Goal: Find specific page/section: Find specific page/section

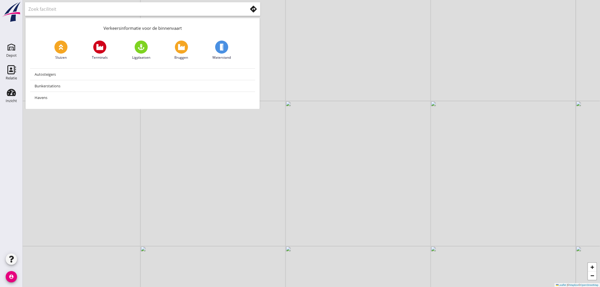
drag, startPoint x: 227, startPoint y: 202, endPoint x: 289, endPoint y: 88, distance: 129.7
click at [289, 88] on div "+ − Leaflet | © Mapbox © OpenStreetMap" at bounding box center [311, 143] width 577 height 287
drag, startPoint x: 223, startPoint y: 189, endPoint x: 273, endPoint y: 108, distance: 95.5
click at [273, 108] on div "+ − Leaflet | © Mapbox © OpenStreetMap" at bounding box center [311, 143] width 577 height 287
drag, startPoint x: 228, startPoint y: 180, endPoint x: 259, endPoint y: 124, distance: 64.5
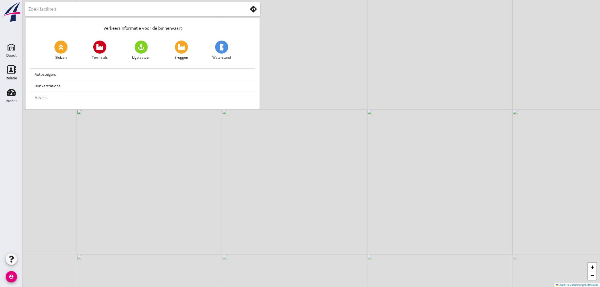
click at [259, 124] on div "+ − Leaflet | © Mapbox © OpenStreetMap" at bounding box center [311, 143] width 577 height 287
drag, startPoint x: 270, startPoint y: 150, endPoint x: 212, endPoint y: 162, distance: 59.5
click at [212, 162] on div "+ − Leaflet | © Mapbox © OpenStreetMap" at bounding box center [311, 143] width 577 height 287
drag, startPoint x: 314, startPoint y: 132, endPoint x: 387, endPoint y: 302, distance: 185.2
click at [387, 287] on html "No data available person Mijn profiel Vraag/opmerking aan 4shipping? Uitloggen …" at bounding box center [300, 143] width 600 height 287
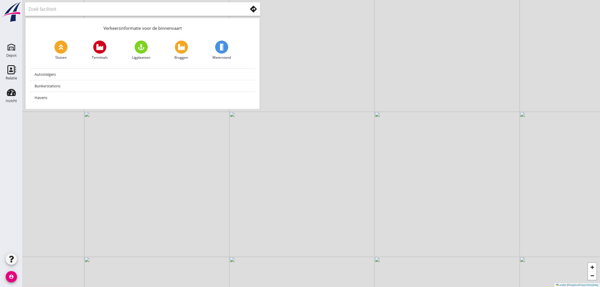
drag, startPoint x: 302, startPoint y: 97, endPoint x: 307, endPoint y: 203, distance: 105.9
click at [307, 203] on div "+ − Leaflet | © Mapbox © OpenStreetMap" at bounding box center [311, 143] width 577 height 287
drag, startPoint x: 263, startPoint y: 203, endPoint x: 249, endPoint y: 121, distance: 82.6
click at [249, 121] on div "+ − Leaflet | © Mapbox © OpenStreetMap" at bounding box center [311, 143] width 577 height 287
drag, startPoint x: 259, startPoint y: 203, endPoint x: 250, endPoint y: 151, distance: 53.0
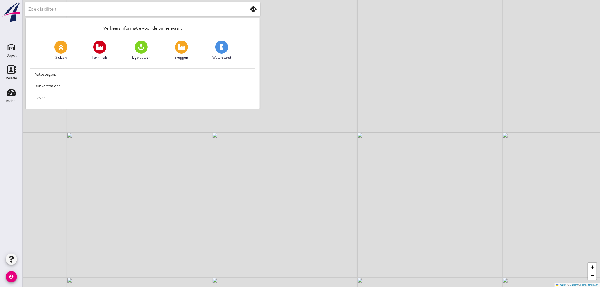
click at [250, 149] on div "+ − Leaflet | © Mapbox © OpenStreetMap" at bounding box center [311, 143] width 577 height 287
drag, startPoint x: 263, startPoint y: 185, endPoint x: 253, endPoint y: 146, distance: 40.7
click at [253, 146] on div "+ − Leaflet | © Mapbox © OpenStreetMap" at bounding box center [311, 143] width 577 height 287
drag, startPoint x: 257, startPoint y: 188, endPoint x: 270, endPoint y: 4, distance: 184.8
click at [270, 4] on div "+ − Leaflet | © Mapbox © OpenStreetMap" at bounding box center [311, 143] width 577 height 287
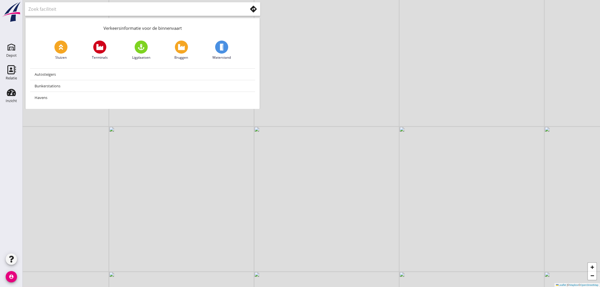
drag, startPoint x: 246, startPoint y: 149, endPoint x: 285, endPoint y: 237, distance: 96.6
click at [285, 237] on div "+ − Leaflet | © Mapbox © OpenStreetMap" at bounding box center [311, 143] width 577 height 287
drag, startPoint x: 262, startPoint y: 149, endPoint x: 253, endPoint y: 196, distance: 47.8
click at [253, 196] on div "+ − Leaflet | © Mapbox © OpenStreetMap" at bounding box center [311, 143] width 577 height 287
drag, startPoint x: 350, startPoint y: 156, endPoint x: 294, endPoint y: 158, distance: 55.9
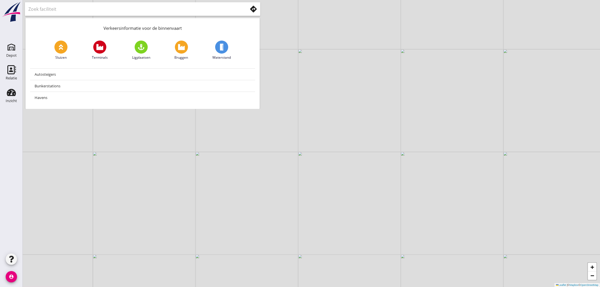
click at [294, 158] on div "+ − Leaflet | © Mapbox © OpenStreetMap" at bounding box center [311, 143] width 577 height 287
drag, startPoint x: 284, startPoint y: 166, endPoint x: 269, endPoint y: 176, distance: 18.0
click at [269, 176] on div "+ − Leaflet | © Mapbox © OpenStreetMap" at bounding box center [311, 143] width 577 height 287
click at [274, 172] on div "+ − Leaflet | © Mapbox © OpenStreetMap" at bounding box center [311, 143] width 577 height 287
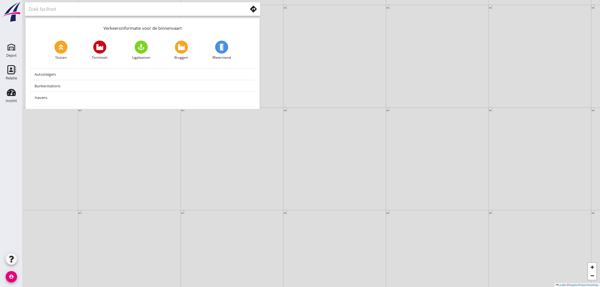
click at [276, 169] on div "+ − Leaflet | © Mapbox © OpenStreetMap" at bounding box center [311, 143] width 577 height 287
click at [277, 168] on div "+ − Leaflet | © Mapbox © OpenStreetMap" at bounding box center [311, 143] width 577 height 287
drag, startPoint x: 264, startPoint y: 143, endPoint x: 238, endPoint y: 180, distance: 45.2
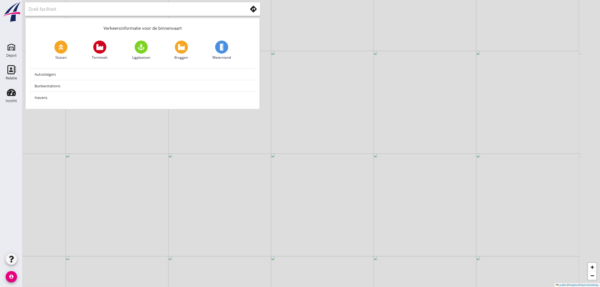
click at [238, 181] on div "+ − Leaflet | © Mapbox © OpenStreetMap" at bounding box center [311, 143] width 577 height 287
drag, startPoint x: 243, startPoint y: 173, endPoint x: 174, endPoint y: 210, distance: 78.0
click at [174, 210] on div "+ − Leaflet | © Mapbox © OpenStreetMap" at bounding box center [311, 143] width 577 height 287
drag, startPoint x: 262, startPoint y: 153, endPoint x: 194, endPoint y: 246, distance: 114.6
click at [194, 246] on div "+ − Leaflet | © Mapbox © OpenStreetMap" at bounding box center [311, 143] width 577 height 287
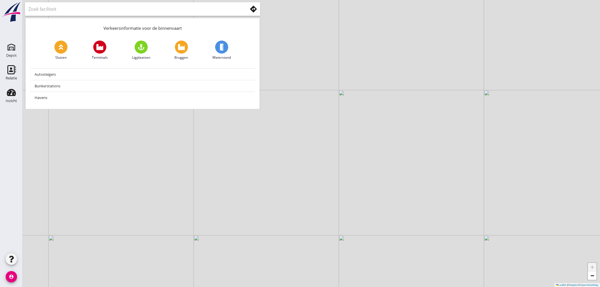
drag, startPoint x: 253, startPoint y: 171, endPoint x: 316, endPoint y: 81, distance: 110.5
click at [320, 78] on div "+ − Leaflet | © Mapbox © OpenStreetMap" at bounding box center [311, 143] width 577 height 287
drag, startPoint x: 208, startPoint y: 185, endPoint x: 273, endPoint y: 81, distance: 121.7
click at [273, 81] on div "+ − Leaflet | © Mapbox © OpenStreetMap" at bounding box center [311, 143] width 577 height 287
drag, startPoint x: 210, startPoint y: 161, endPoint x: 252, endPoint y: 111, distance: 65.4
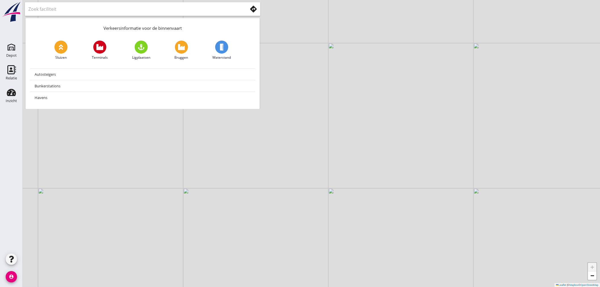
click at [259, 102] on div "+ − Leaflet | © Mapbox © OpenStreetMap Verkeersinformatie voor de binnenvaart S…" at bounding box center [311, 143] width 577 height 287
drag, startPoint x: 217, startPoint y: 168, endPoint x: 252, endPoint y: 107, distance: 71.1
click at [257, 101] on div "+ − Leaflet | © Mapbox © OpenStreetMap Verkeersinformatie voor de binnenvaart S…" at bounding box center [311, 143] width 577 height 287
drag, startPoint x: 211, startPoint y: 169, endPoint x: 259, endPoint y: 109, distance: 76.5
click at [259, 109] on div "+ − Leaflet | © Mapbox © OpenStreetMap" at bounding box center [311, 143] width 577 height 287
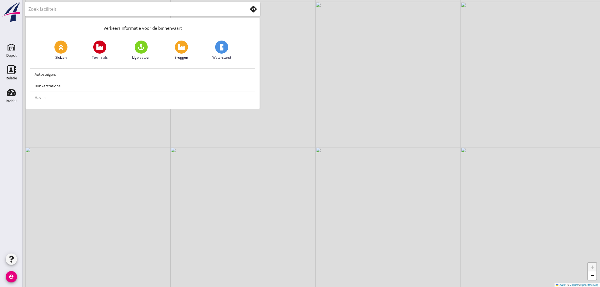
drag, startPoint x: 191, startPoint y: 172, endPoint x: 258, endPoint y: 119, distance: 85.1
click at [258, 119] on div "+ − Leaflet | © Mapbox © OpenStreetMap" at bounding box center [311, 143] width 577 height 287
drag, startPoint x: 191, startPoint y: 185, endPoint x: 254, endPoint y: 99, distance: 107.0
click at [254, 100] on div "+ − Leaflet | © Mapbox © OpenStreetMap Verkeersinformatie voor de binnenvaart S…" at bounding box center [311, 143] width 577 height 287
drag, startPoint x: 210, startPoint y: 151, endPoint x: 242, endPoint y: 108, distance: 54.5
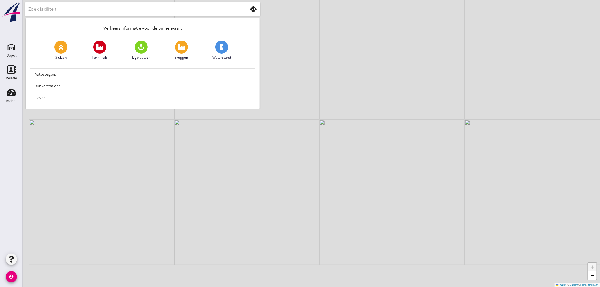
click at [242, 108] on div "+ − Leaflet | © Mapbox © OpenStreetMap Verkeersinformatie voor de binnenvaart S…" at bounding box center [311, 143] width 577 height 287
drag, startPoint x: 186, startPoint y: 184, endPoint x: 241, endPoint y: 121, distance: 83.2
click at [240, 123] on div "+ − Leaflet | © Mapbox © OpenStreetMap" at bounding box center [311, 143] width 577 height 287
drag, startPoint x: 166, startPoint y: 205, endPoint x: 231, endPoint y: 127, distance: 101.7
click at [231, 127] on div "+ − Leaflet | © Mapbox © OpenStreetMap" at bounding box center [311, 143] width 577 height 287
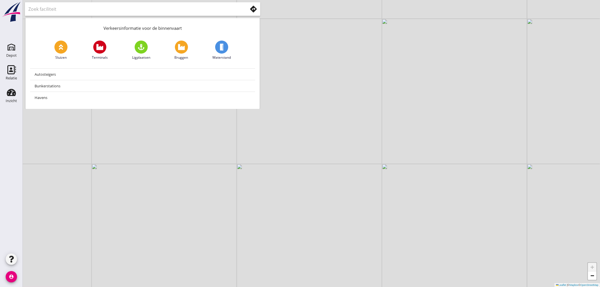
drag, startPoint x: 155, startPoint y: 215, endPoint x: 223, endPoint y: 143, distance: 99.3
click at [223, 143] on div "+ − Leaflet | © Mapbox © OpenStreetMap" at bounding box center [311, 143] width 577 height 287
drag, startPoint x: 152, startPoint y: 222, endPoint x: 224, endPoint y: 139, distance: 110.0
click at [224, 139] on div "+ − Leaflet | © Mapbox © OpenStreetMap" at bounding box center [311, 143] width 577 height 287
drag, startPoint x: 169, startPoint y: 205, endPoint x: 205, endPoint y: 138, distance: 76.4
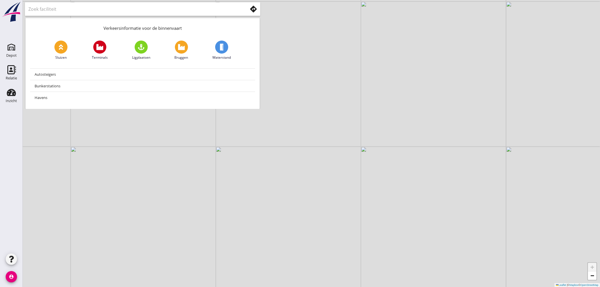
click at [205, 138] on div "+ − Leaflet | © Mapbox © OpenStreetMap" at bounding box center [311, 143] width 577 height 287
drag, startPoint x: 177, startPoint y: 185, endPoint x: 229, endPoint y: 135, distance: 72.0
click at [230, 134] on div "+ − Leaflet | © Mapbox © OpenStreetMap" at bounding box center [311, 143] width 577 height 287
drag, startPoint x: 194, startPoint y: 179, endPoint x: 242, endPoint y: 131, distance: 67.6
click at [242, 131] on div "+ − Leaflet | © Mapbox © OpenStreetMap" at bounding box center [311, 143] width 577 height 287
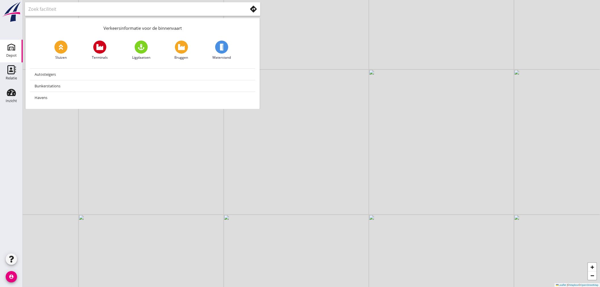
click at [10, 45] on icon "Depot" at bounding box center [11, 47] width 9 height 9
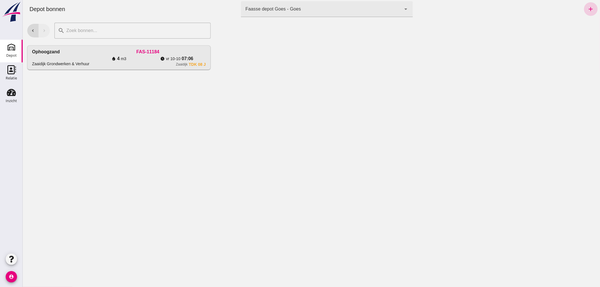
click at [587, 6] on icon "add" at bounding box center [590, 9] width 7 height 7
